Goal: Task Accomplishment & Management: Use online tool/utility

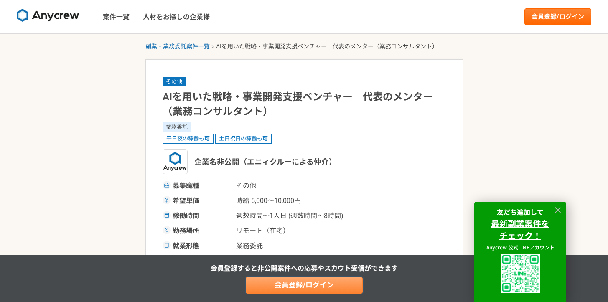
click at [268, 279] on link "会員登録/ログイン" at bounding box center [304, 285] width 117 height 17
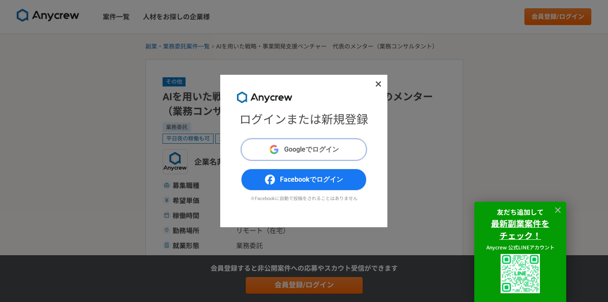
click at [322, 153] on span "Googleでログイン" at bounding box center [311, 149] width 55 height 10
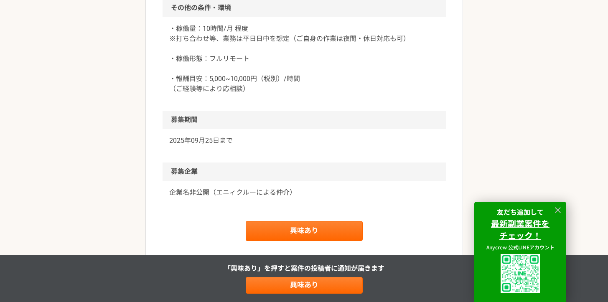
scroll to position [717, 0]
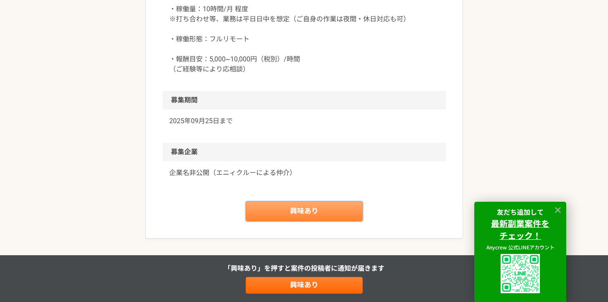
click at [314, 213] on link "興味あり" at bounding box center [304, 211] width 117 height 20
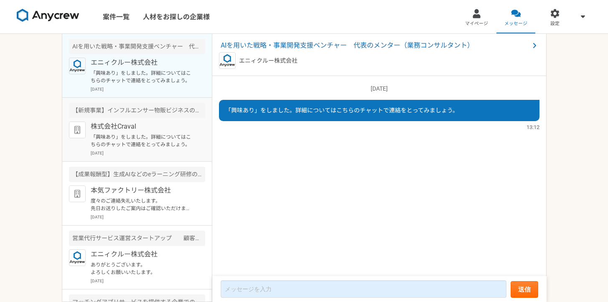
click at [163, 154] on p "[DATE]" at bounding box center [148, 153] width 114 height 6
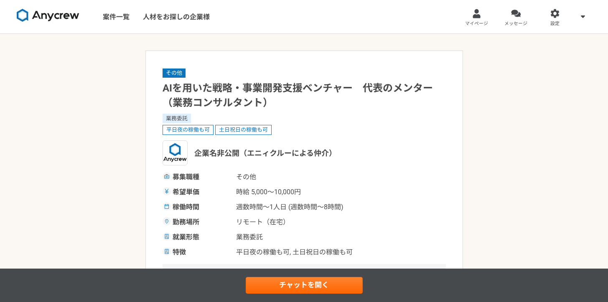
click at [51, 16] on img at bounding box center [48, 15] width 63 height 13
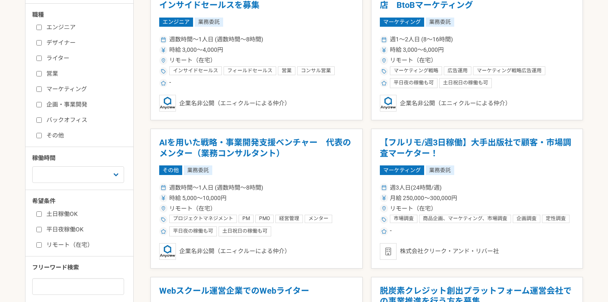
scroll to position [209, 0]
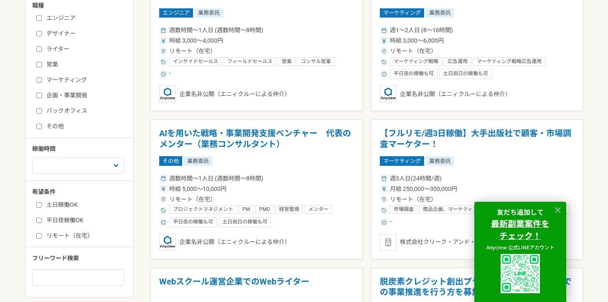
click at [64, 94] on label "企画・事業開発" at bounding box center [84, 95] width 96 height 9
click at [42, 94] on input "企画・事業開発" at bounding box center [38, 95] width 5 height 5
checkbox input "true"
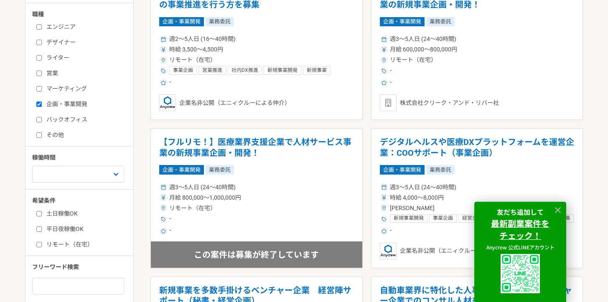
scroll to position [181, 0]
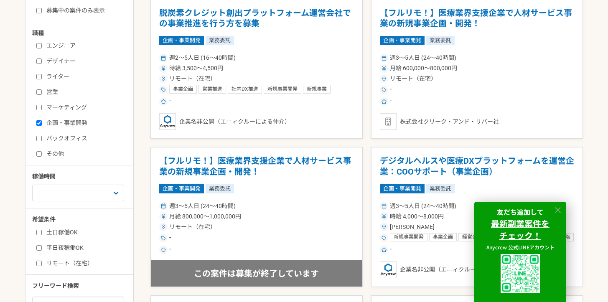
click at [557, 208] on icon at bounding box center [558, 210] width 10 height 10
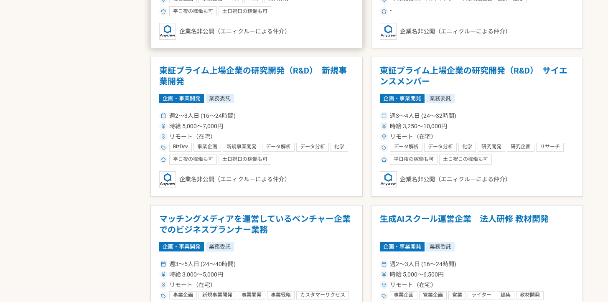
scroll to position [601, 0]
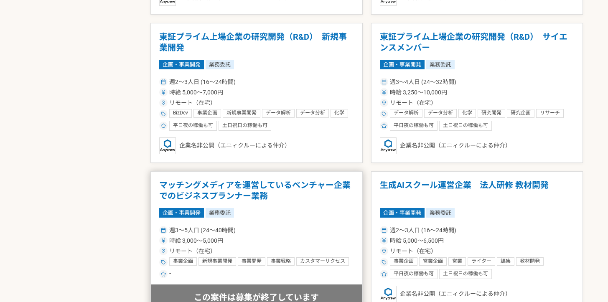
click at [272, 187] on h1 "マッチングメディアを運営しているベンチャー企業でのビジネスプランナー業務" at bounding box center [256, 190] width 195 height 21
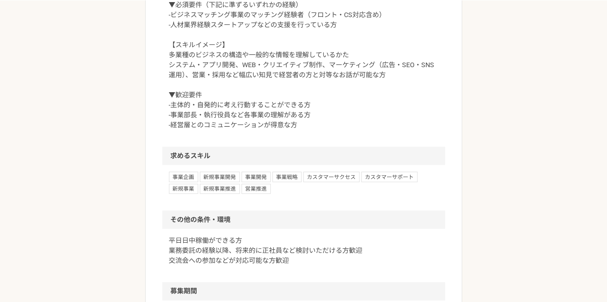
scroll to position [660, 0]
